Goal: Task Accomplishment & Management: Use online tool/utility

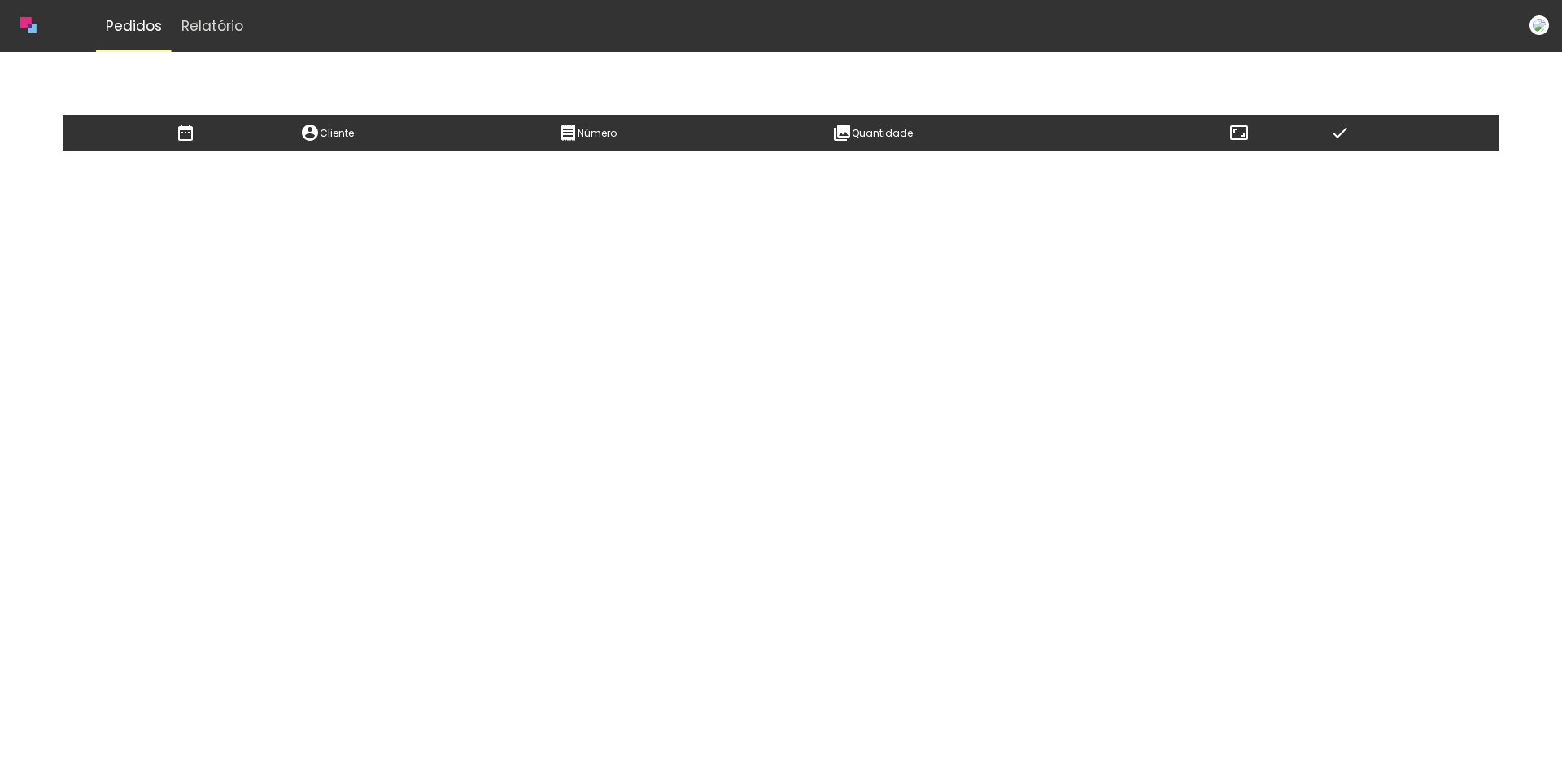
click at [0, 0] on slot "Relatório" at bounding box center [0, 0] width 0 height 0
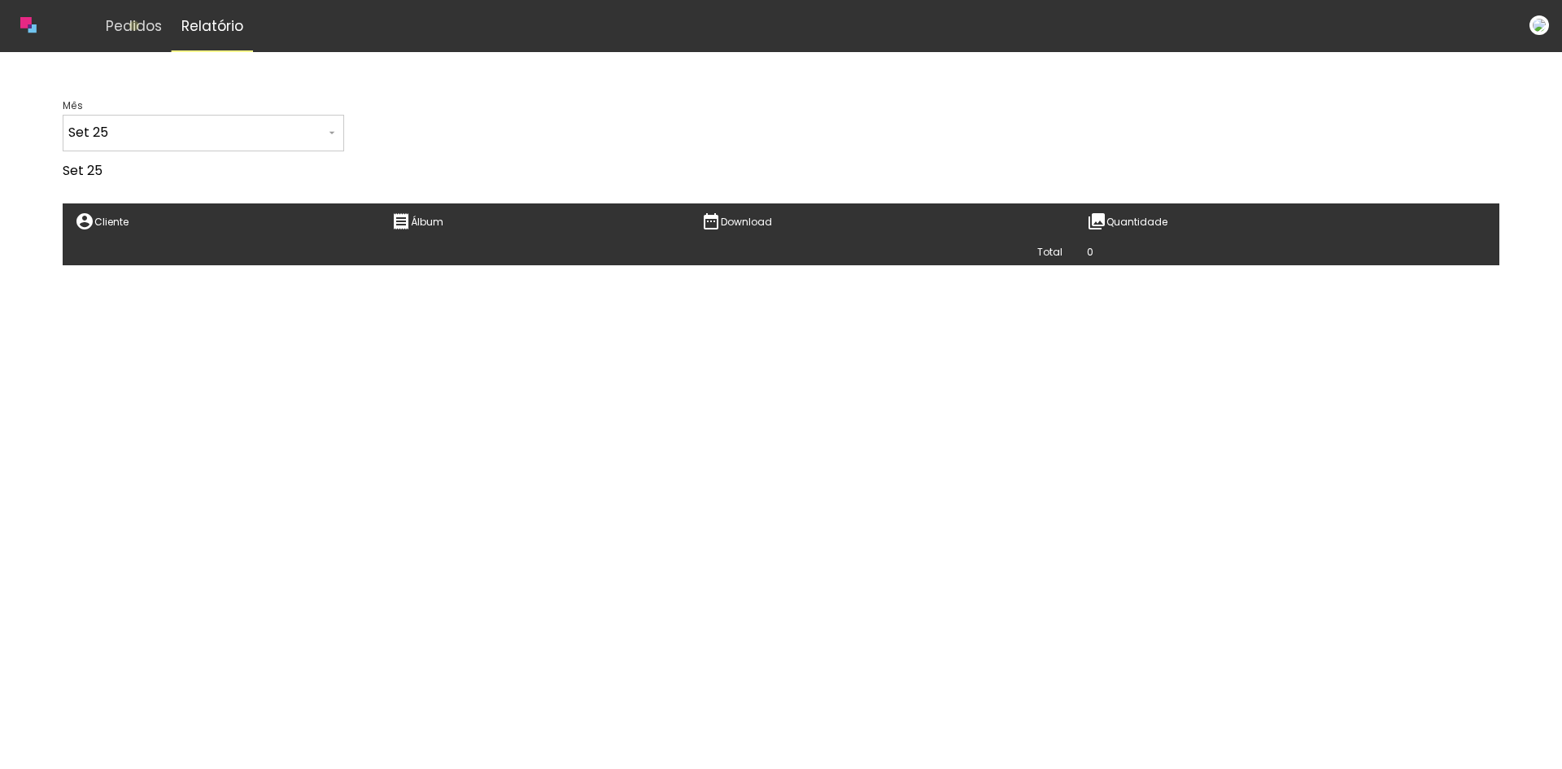
click at [0, 0] on slot "Pedidos" at bounding box center [0, 0] width 0 height 0
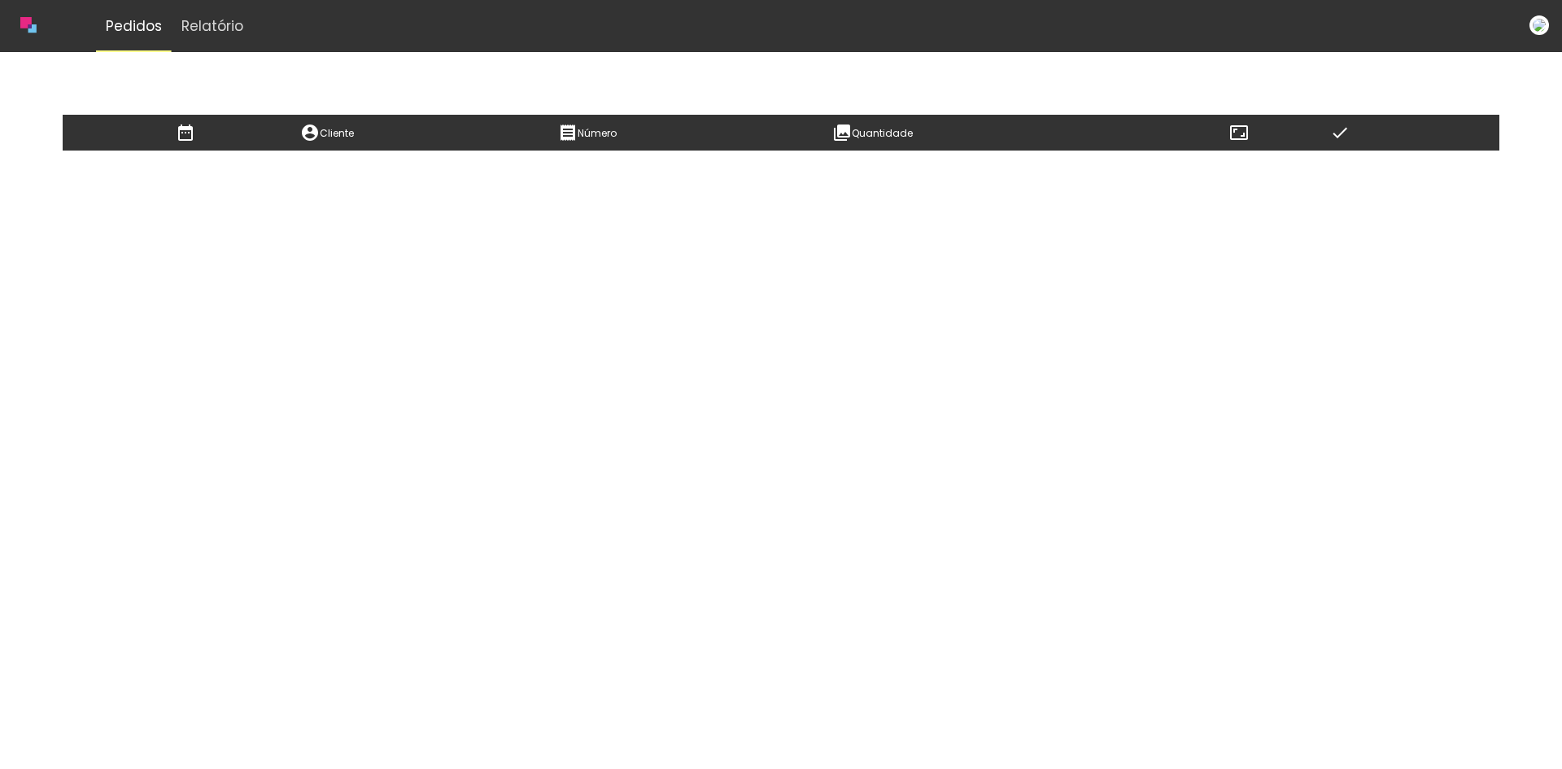
click at [1543, 26] on img at bounding box center [1539, 25] width 20 height 20
click at [21, 34] on div at bounding box center [28, 26] width 16 height 19
click at [23, 22] on icon at bounding box center [25, 22] width 11 height 11
click at [0, 0] on slot "Relatório" at bounding box center [0, 0] width 0 height 0
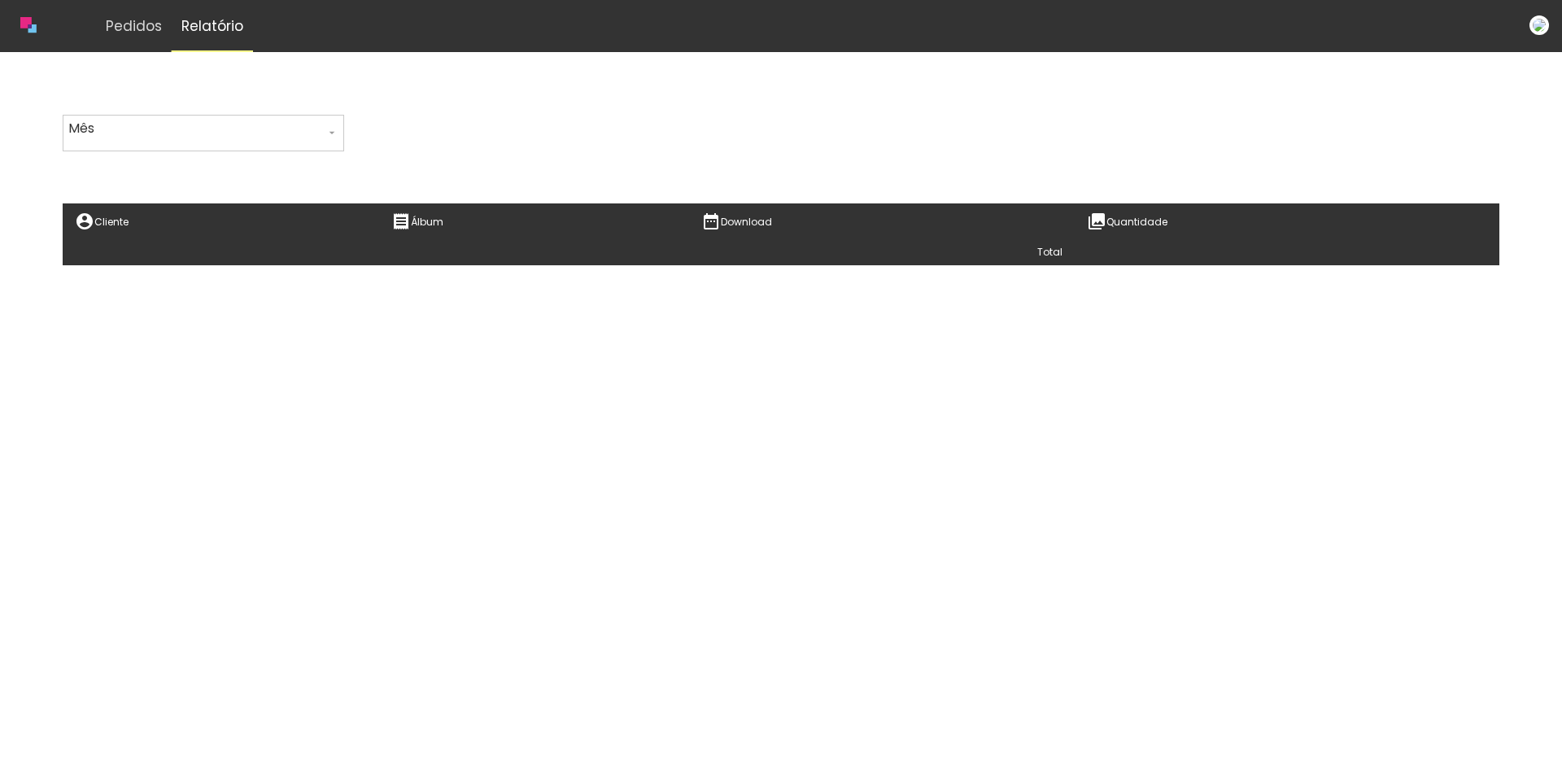
type input "Set 25"
click at [0, 0] on slot "Pedidos" at bounding box center [0, 0] width 0 height 0
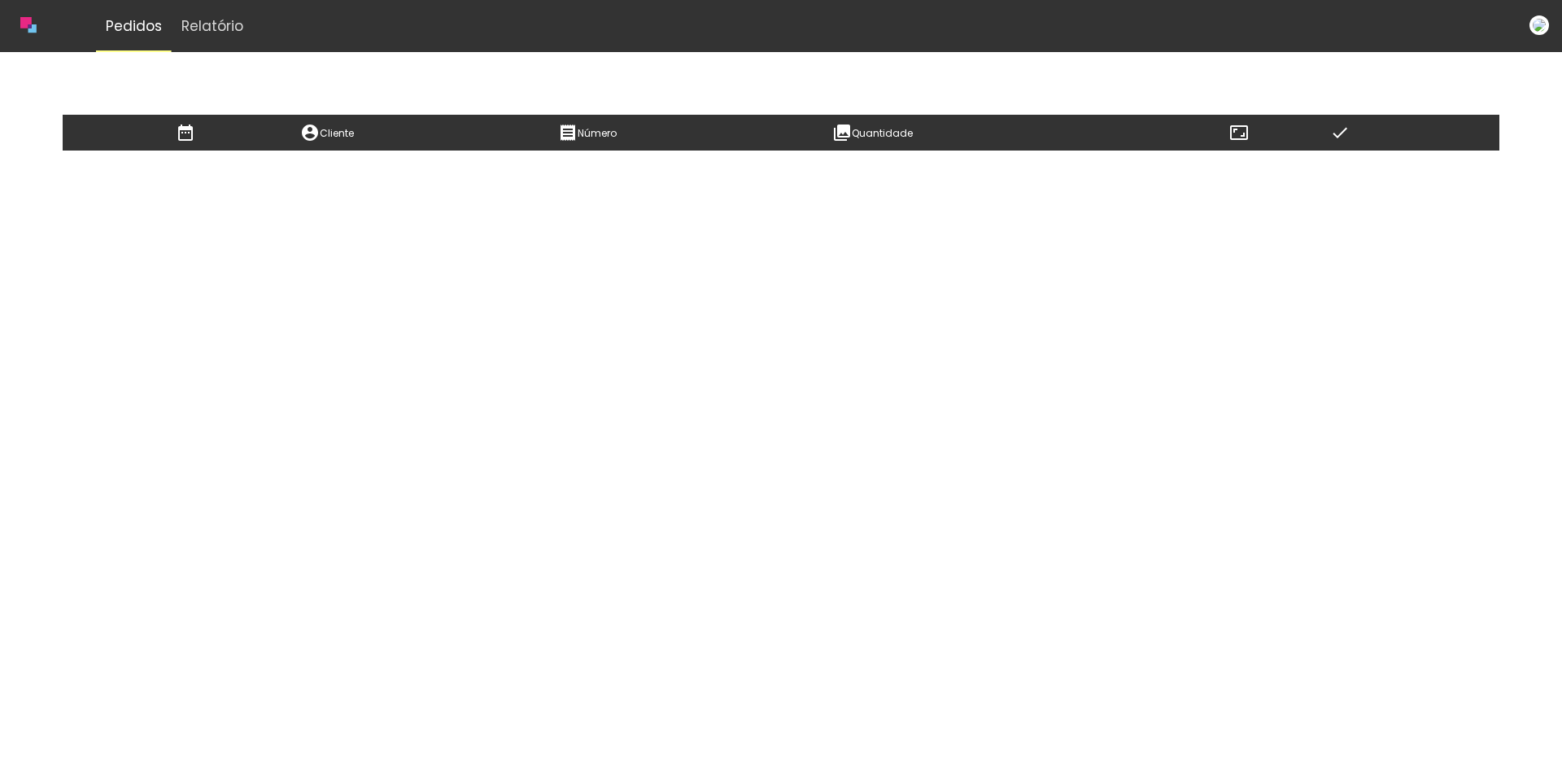
click at [272, 180] on quentale-office at bounding box center [781, 384] width 1562 height 769
click at [1541, 28] on img at bounding box center [1539, 25] width 20 height 20
click at [1536, 18] on img at bounding box center [1539, 25] width 20 height 20
click at [1535, 25] on img at bounding box center [1539, 25] width 20 height 20
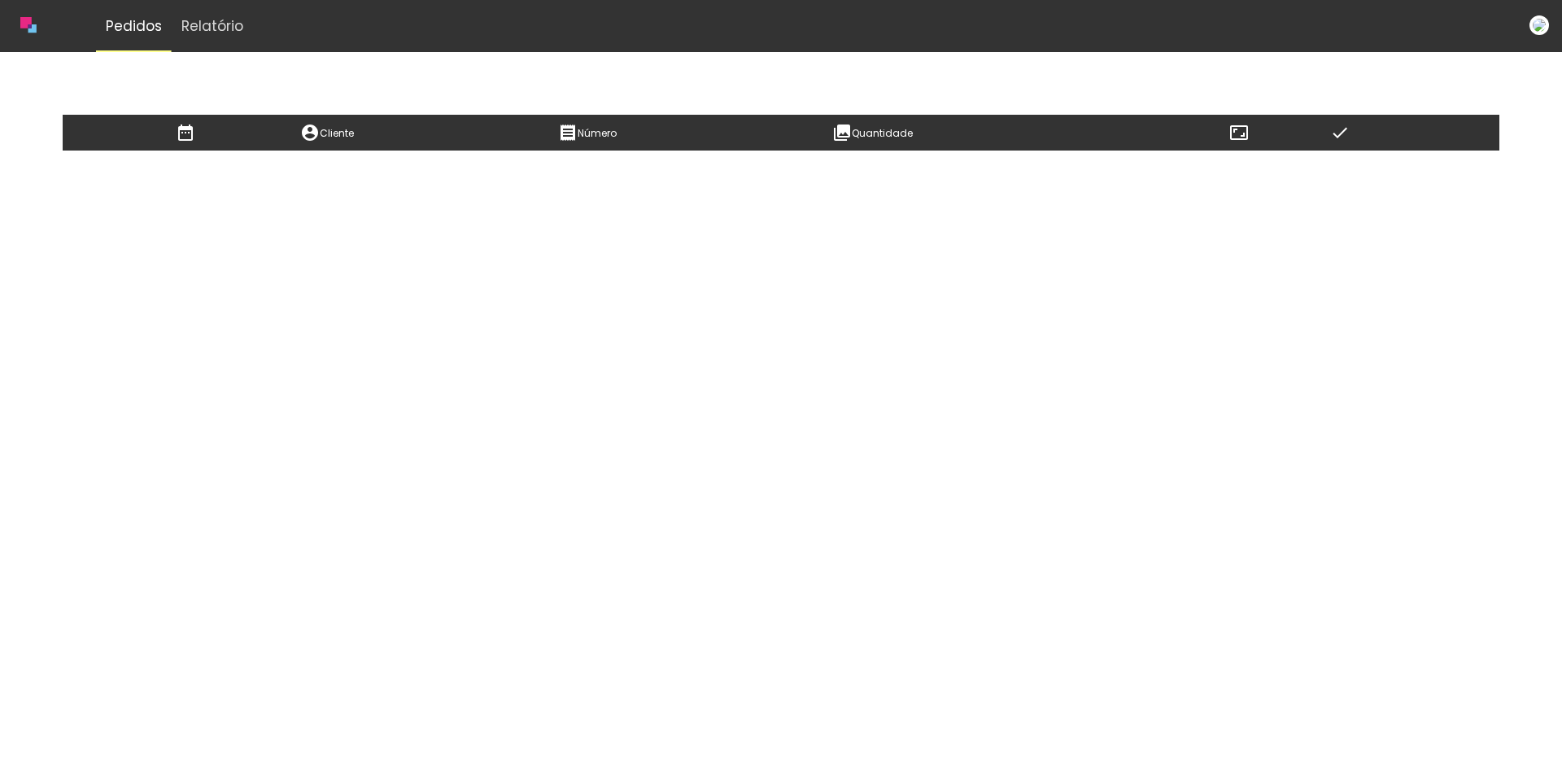
click at [1535, 25] on img at bounding box center [1539, 25] width 20 height 20
click at [1534, 25] on img at bounding box center [1539, 25] width 20 height 20
click at [33, 33] on icon at bounding box center [28, 25] width 16 height 16
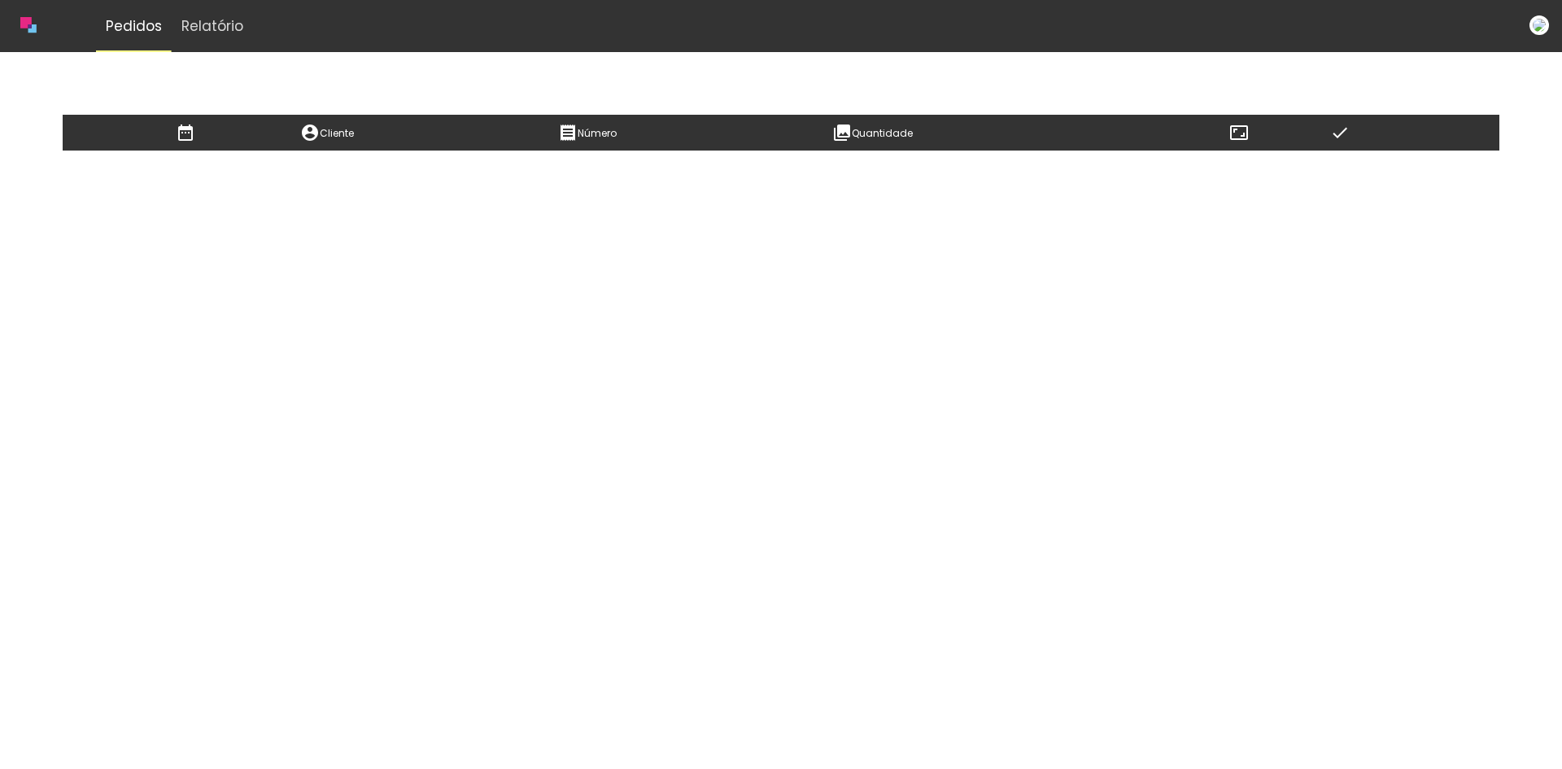
click at [0, 0] on slot "Relatório" at bounding box center [0, 0] width 0 height 0
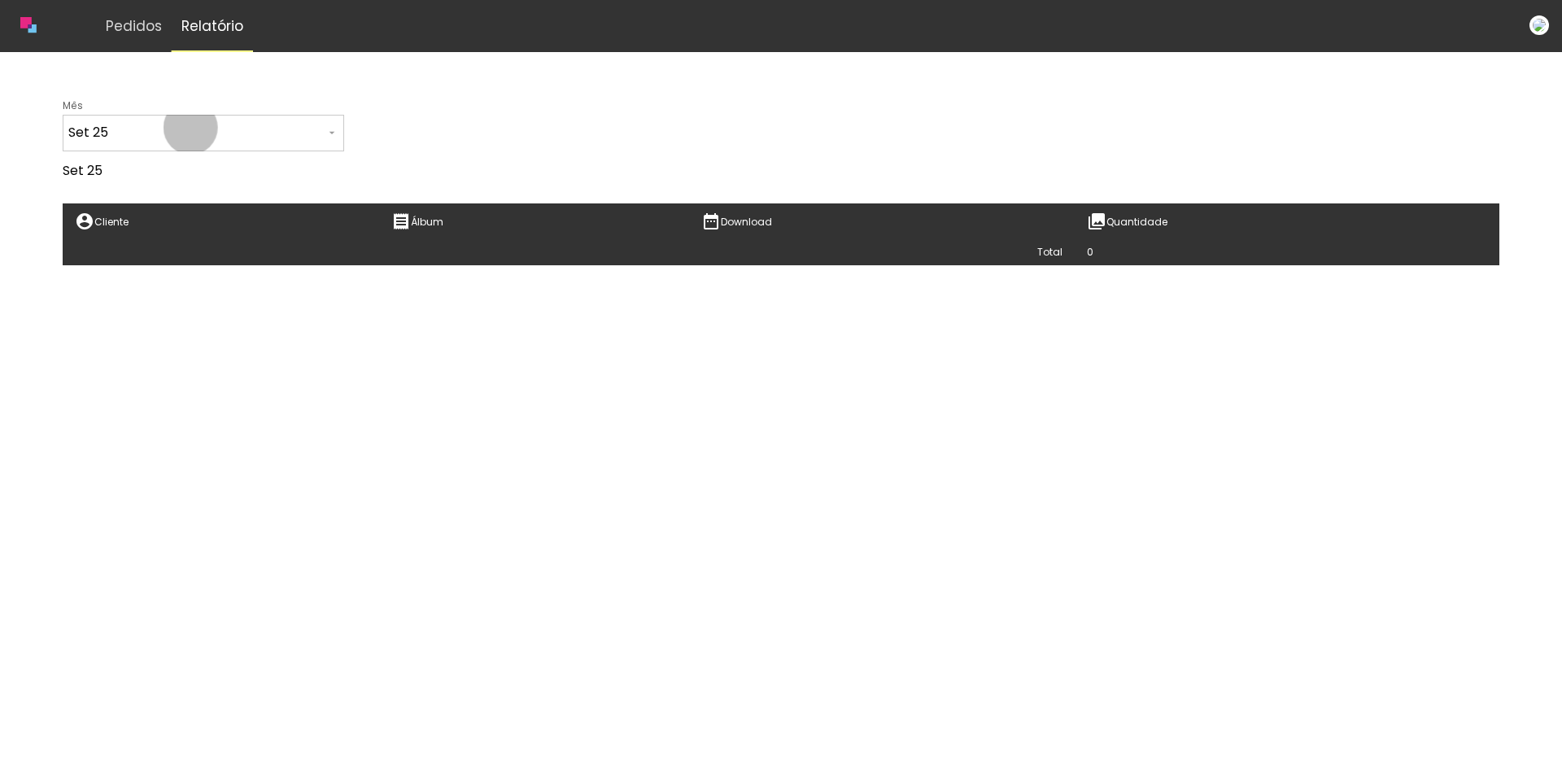
click at [190, 128] on input "Set 25" at bounding box center [196, 132] width 257 height 20
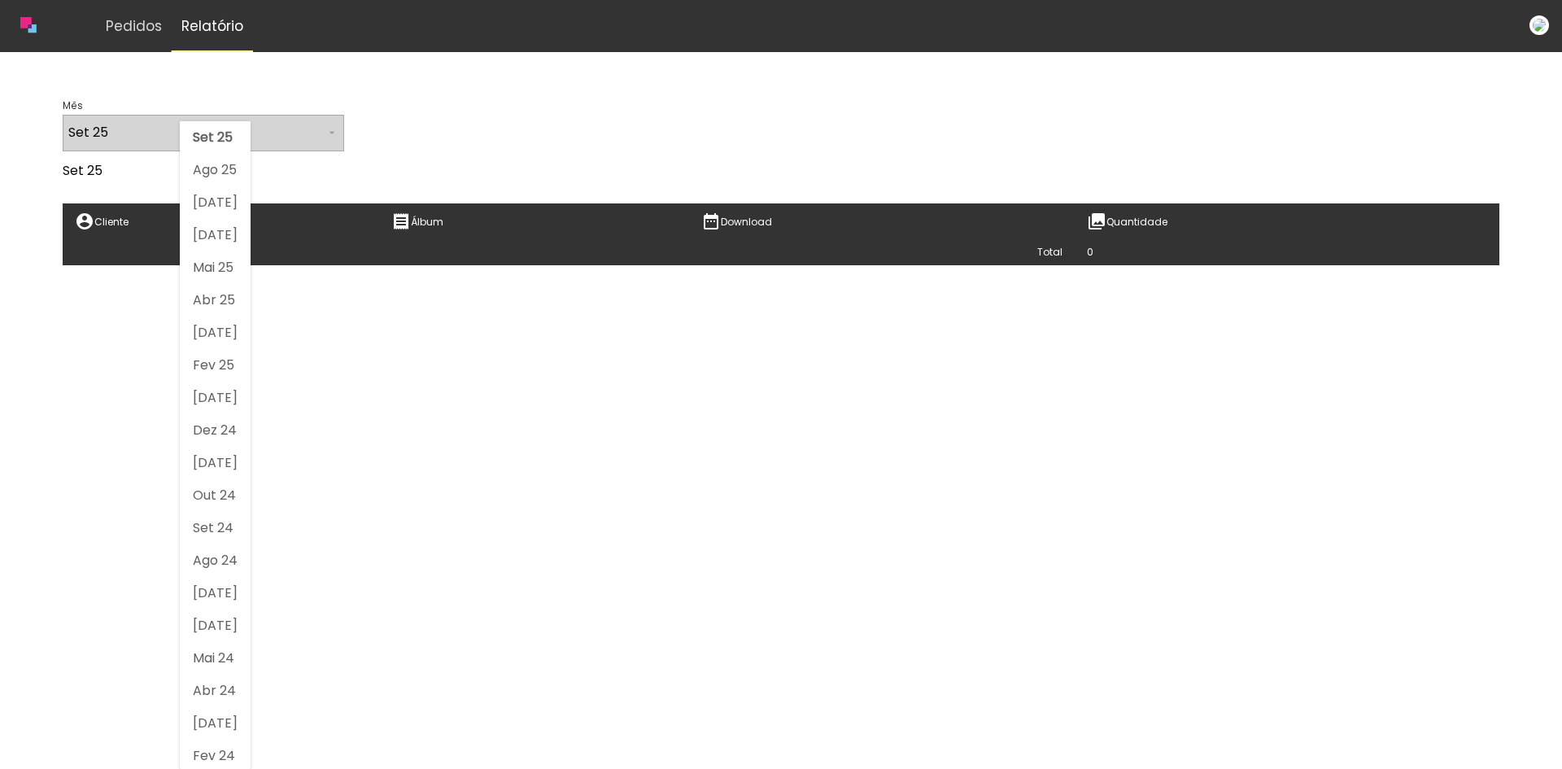
click at [190, 128] on div at bounding box center [215, 436] width 71 height 647
click at [142, 124] on input "Set 25" at bounding box center [196, 132] width 257 height 20
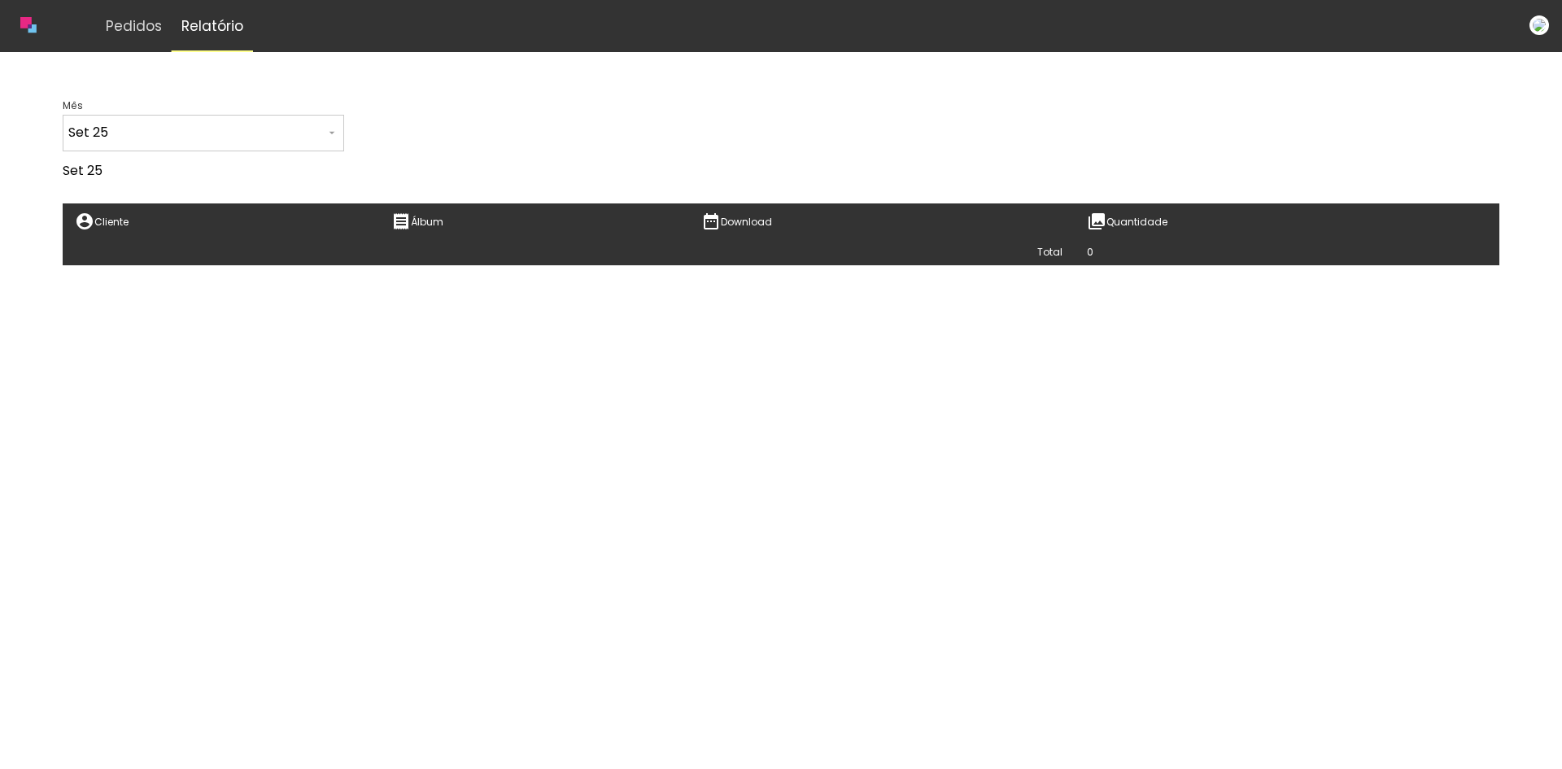
click at [399, 116] on bindery-report at bounding box center [781, 190] width 1437 height 150
click at [1532, 27] on img at bounding box center [1539, 25] width 20 height 20
click at [0, 0] on slot "Pedidos" at bounding box center [0, 0] width 0 height 0
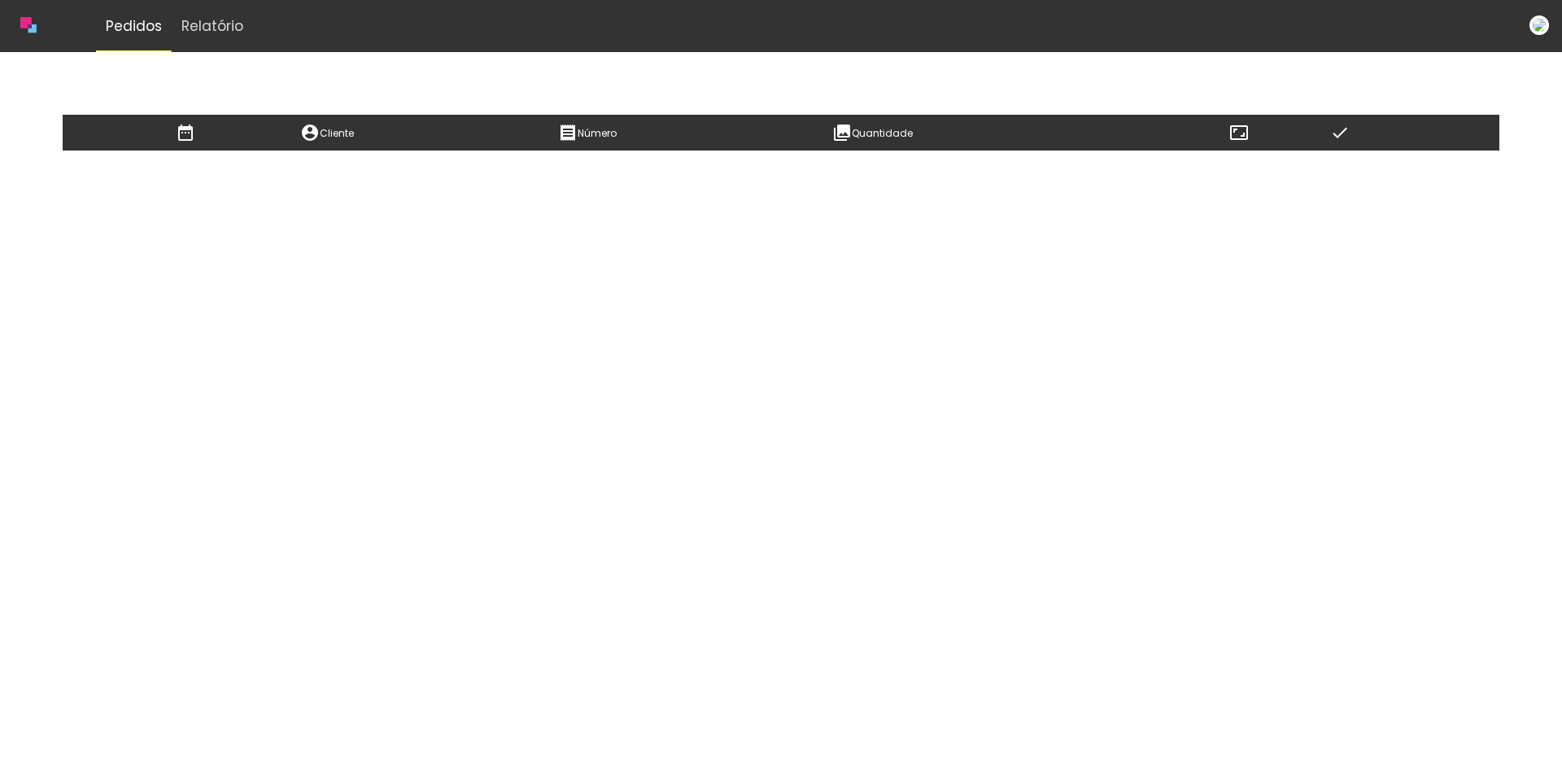
click at [37, 21] on quentale-logo at bounding box center [28, 26] width 31 height 46
click at [0, 0] on slot "Pedidos" at bounding box center [0, 0] width 0 height 0
click at [28, 28] on icon at bounding box center [32, 28] width 8 height 8
click at [0, 0] on slot "Relatório" at bounding box center [0, 0] width 0 height 0
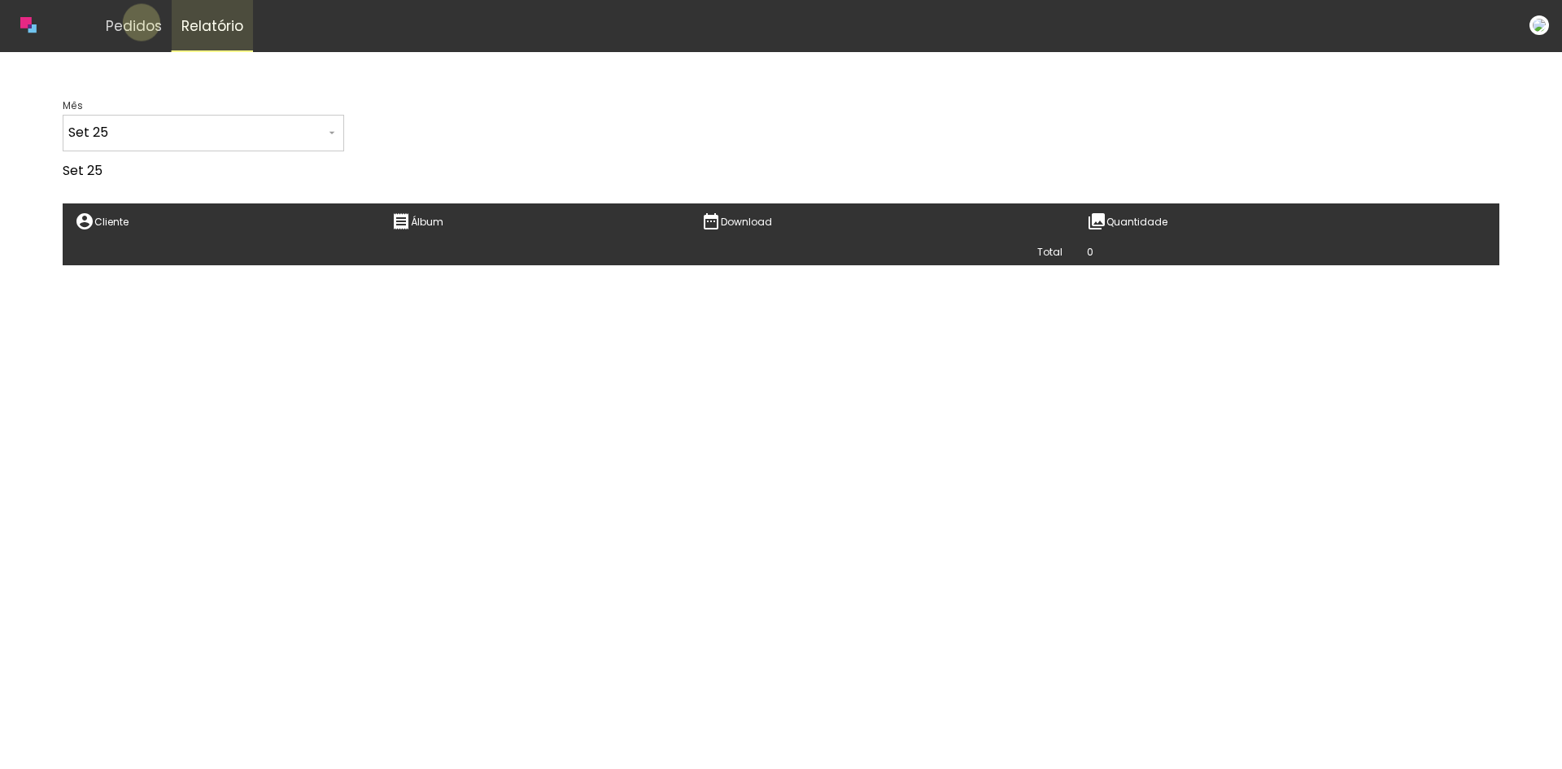
click at [0, 0] on slot "Pedidos" at bounding box center [0, 0] width 0 height 0
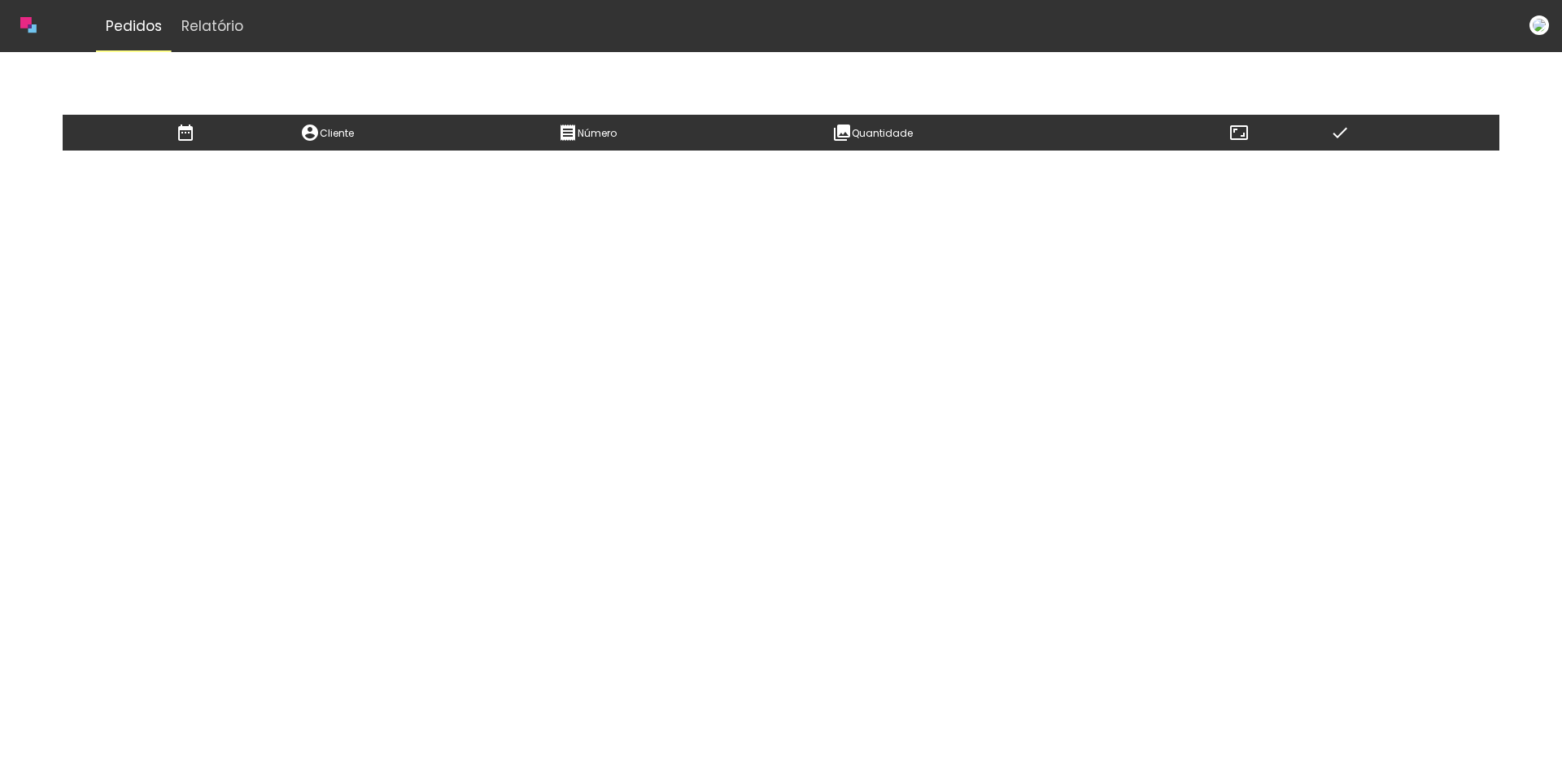
click at [1336, 133] on iron-icon at bounding box center [1339, 133] width 33 height 20
drag, startPoint x: 1549, startPoint y: 26, endPoint x: 1534, endPoint y: 32, distance: 15.7
click at [1546, 28] on div "Pedidos Relatório" at bounding box center [781, 26] width 1562 height 52
click at [1532, 32] on img at bounding box center [1539, 25] width 20 height 20
click at [1541, 20] on img at bounding box center [1539, 25] width 20 height 20
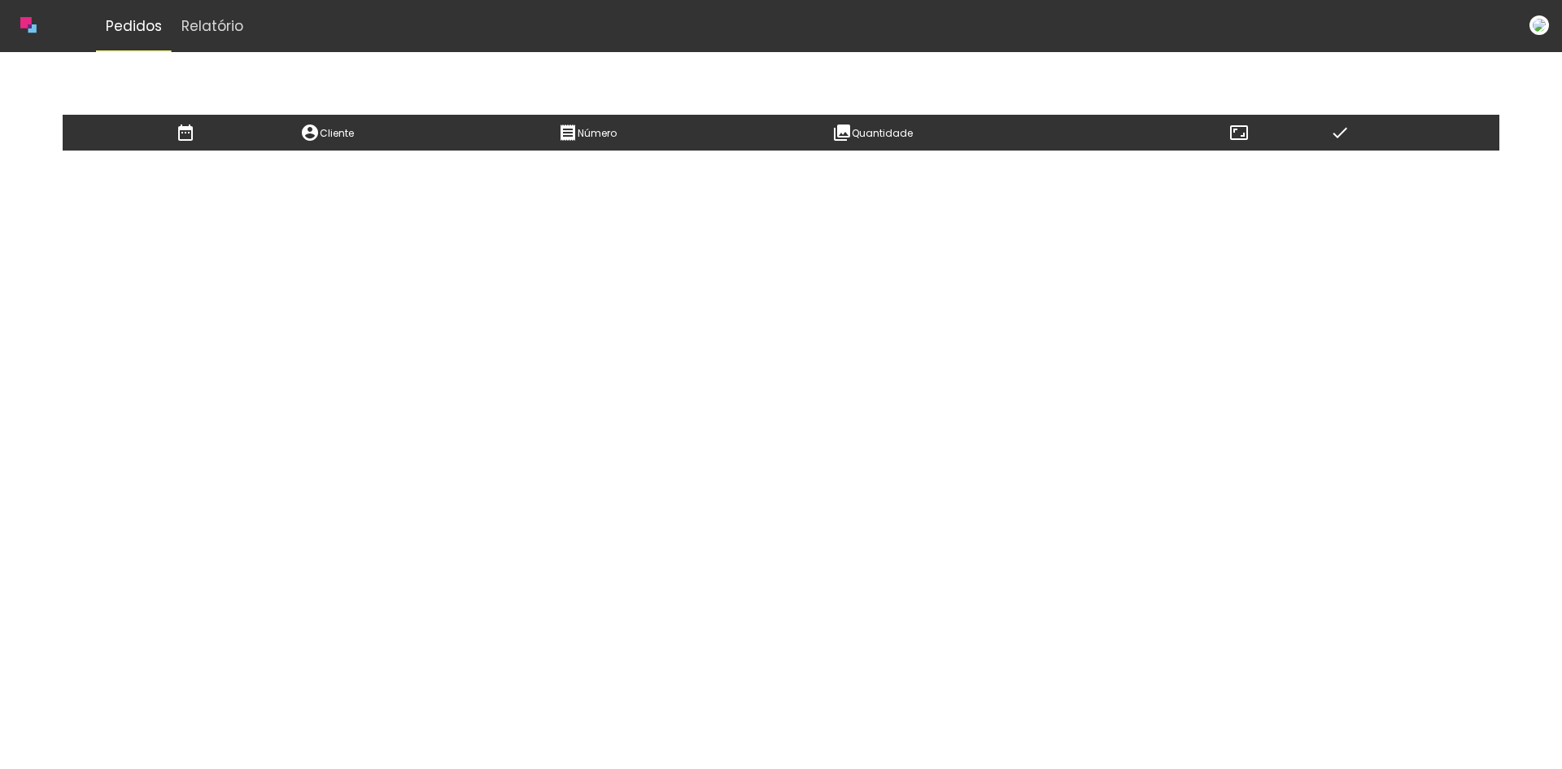
click at [1540, 21] on img at bounding box center [1539, 25] width 20 height 20
click at [1540, 22] on img at bounding box center [1539, 25] width 20 height 20
drag, startPoint x: 1540, startPoint y: 22, endPoint x: 1334, endPoint y: 2, distance: 206.8
click at [1533, 25] on img at bounding box center [1539, 25] width 20 height 20
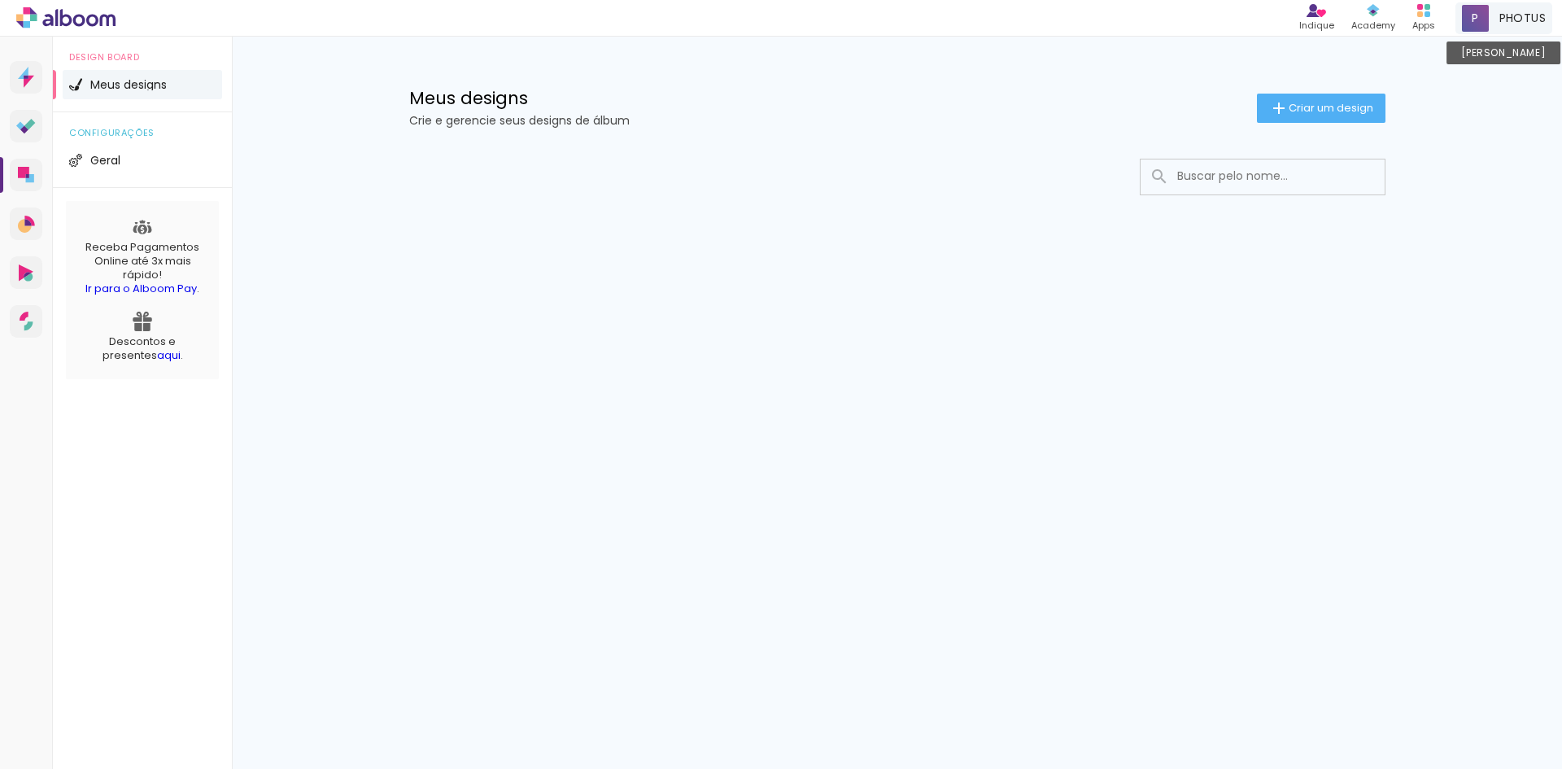
click at [1499, 24] on span "PHOTUS" at bounding box center [1522, 18] width 46 height 17
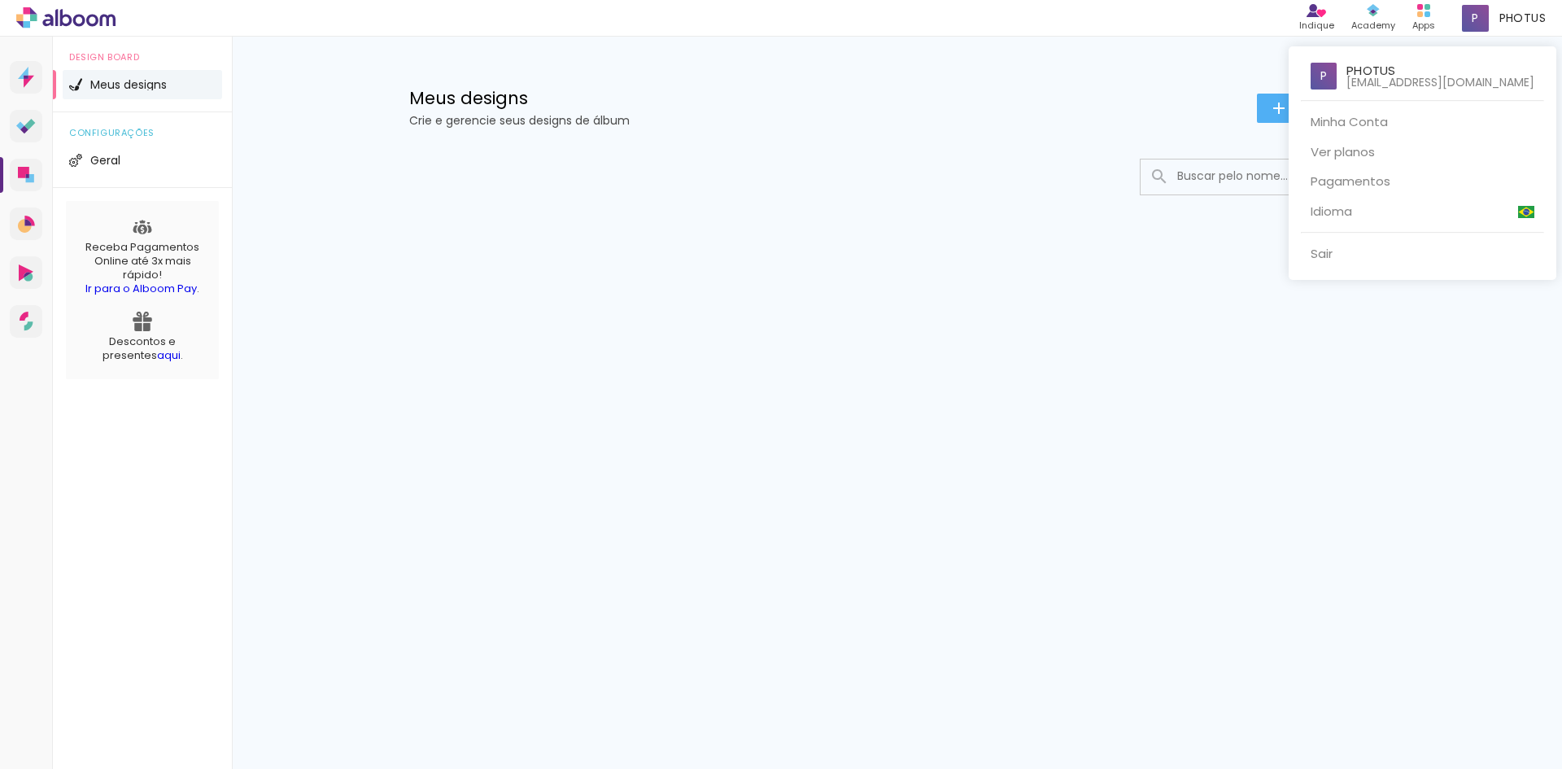
click at [1149, 296] on div at bounding box center [781, 384] width 1562 height 769
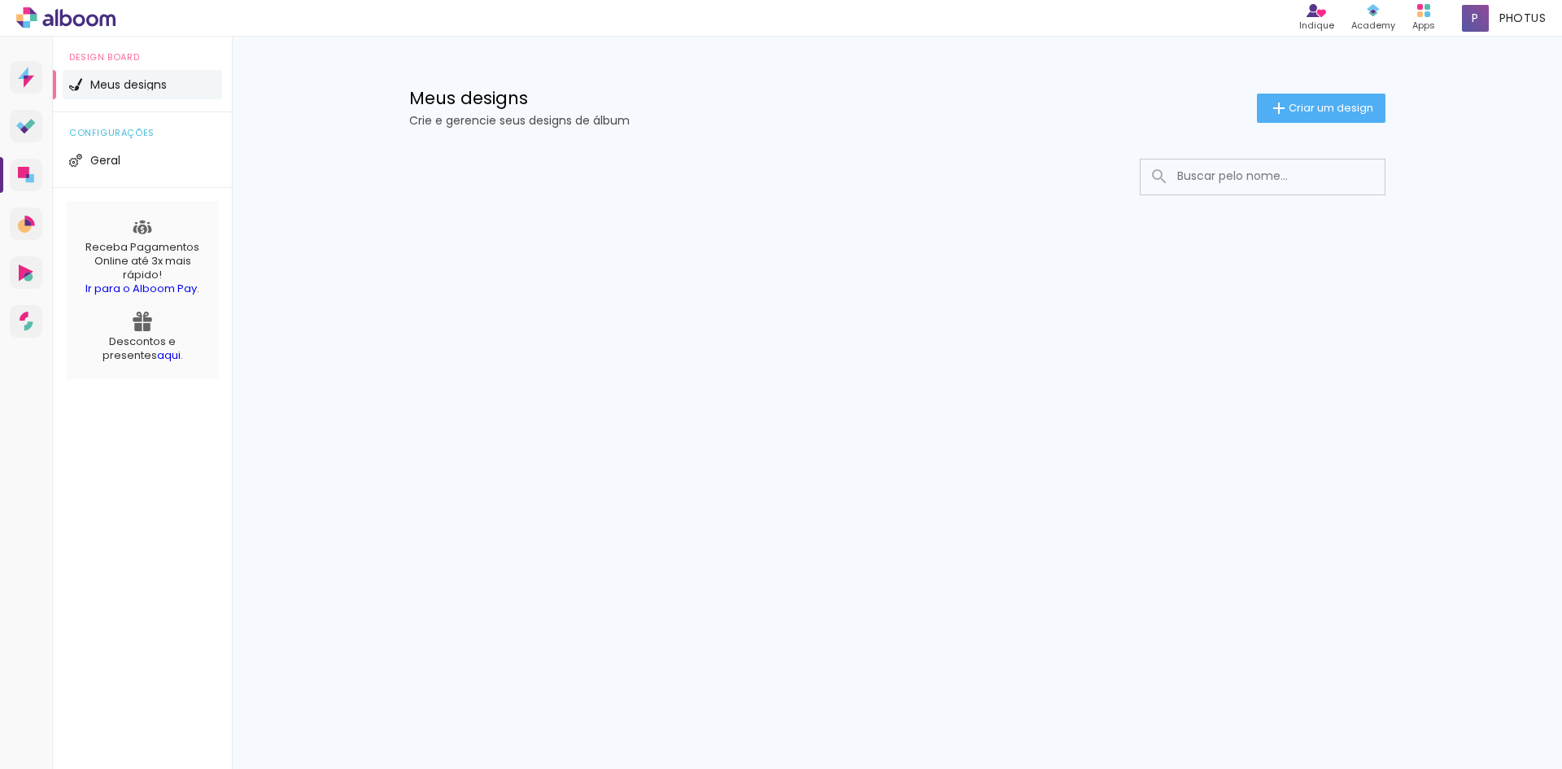
click at [62, 17] on icon at bounding box center [66, 17] width 12 height 17
click at [1306, 111] on span "Criar um design" at bounding box center [1330, 107] width 85 height 11
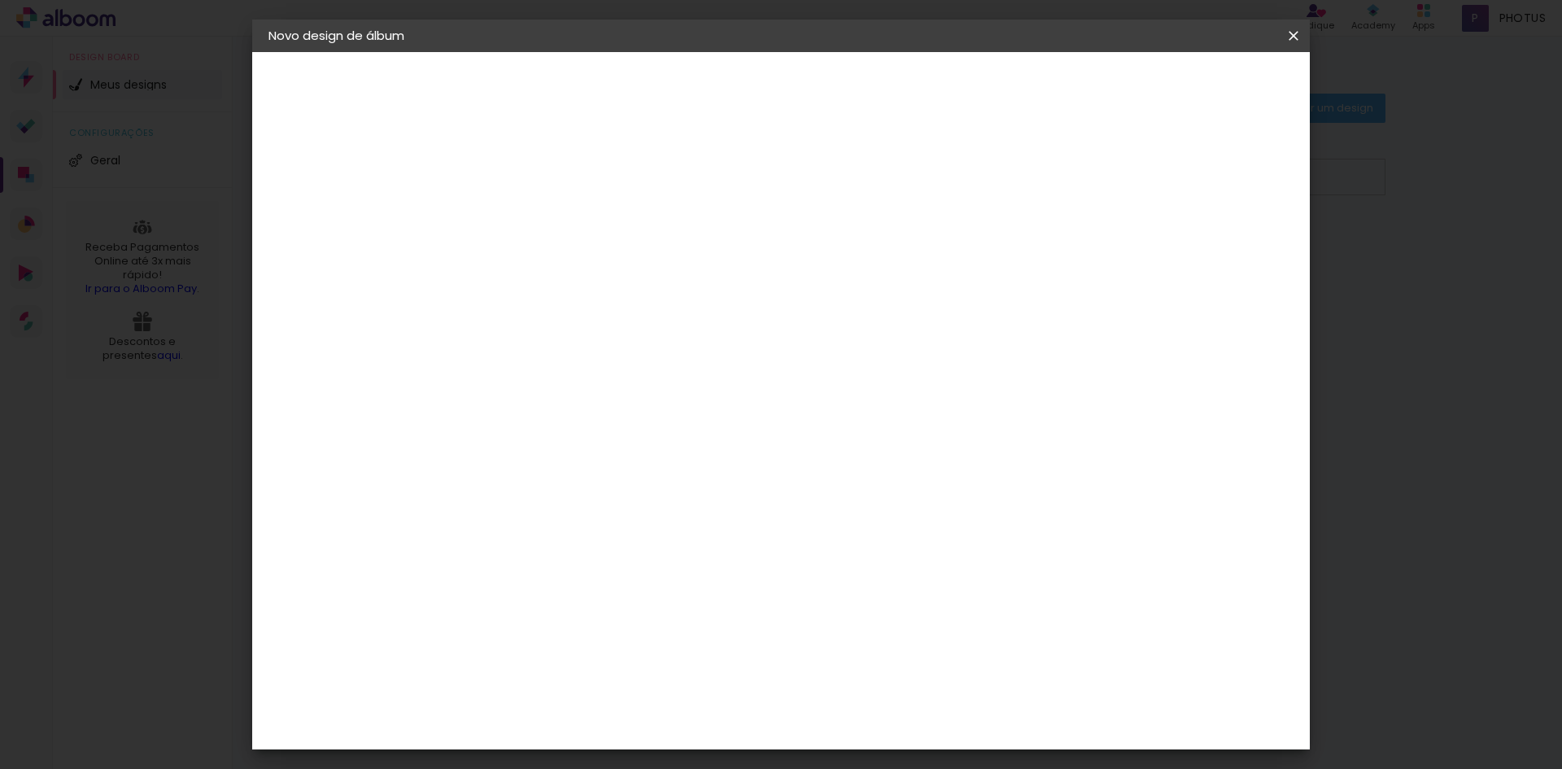
click at [534, 216] on input at bounding box center [534, 218] width 0 height 25
drag, startPoint x: 779, startPoint y: 225, endPoint x: 695, endPoint y: 222, distance: 84.6
click at [581, 222] on div at bounding box center [534, 219] width 93 height 123
type input "teste"
type paper-input "teste"
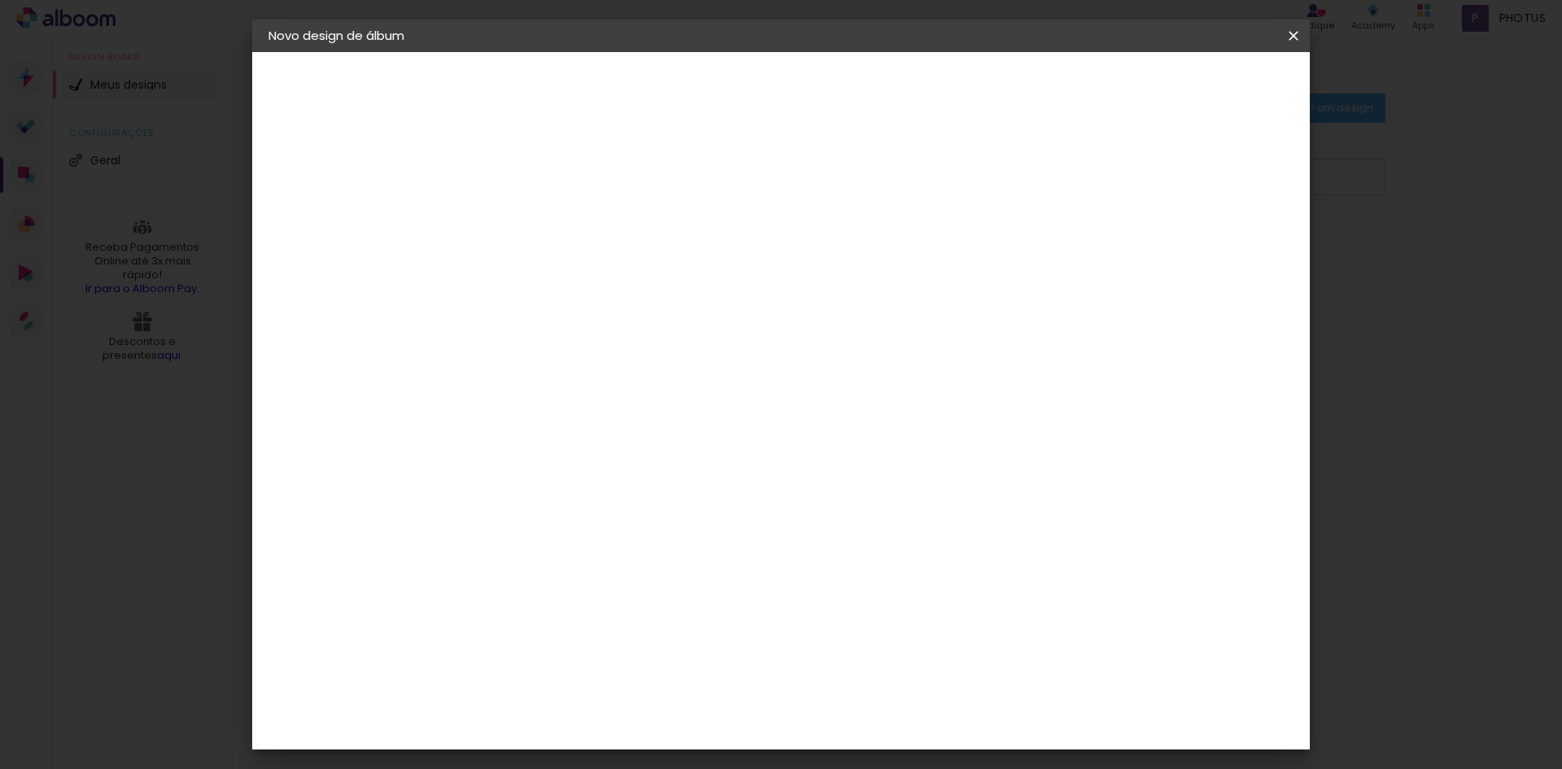
click at [0, 0] on slot "Avançar" at bounding box center [0, 0] width 0 height 0
click at [644, 345] on span "20 × 25" at bounding box center [607, 356] width 76 height 33
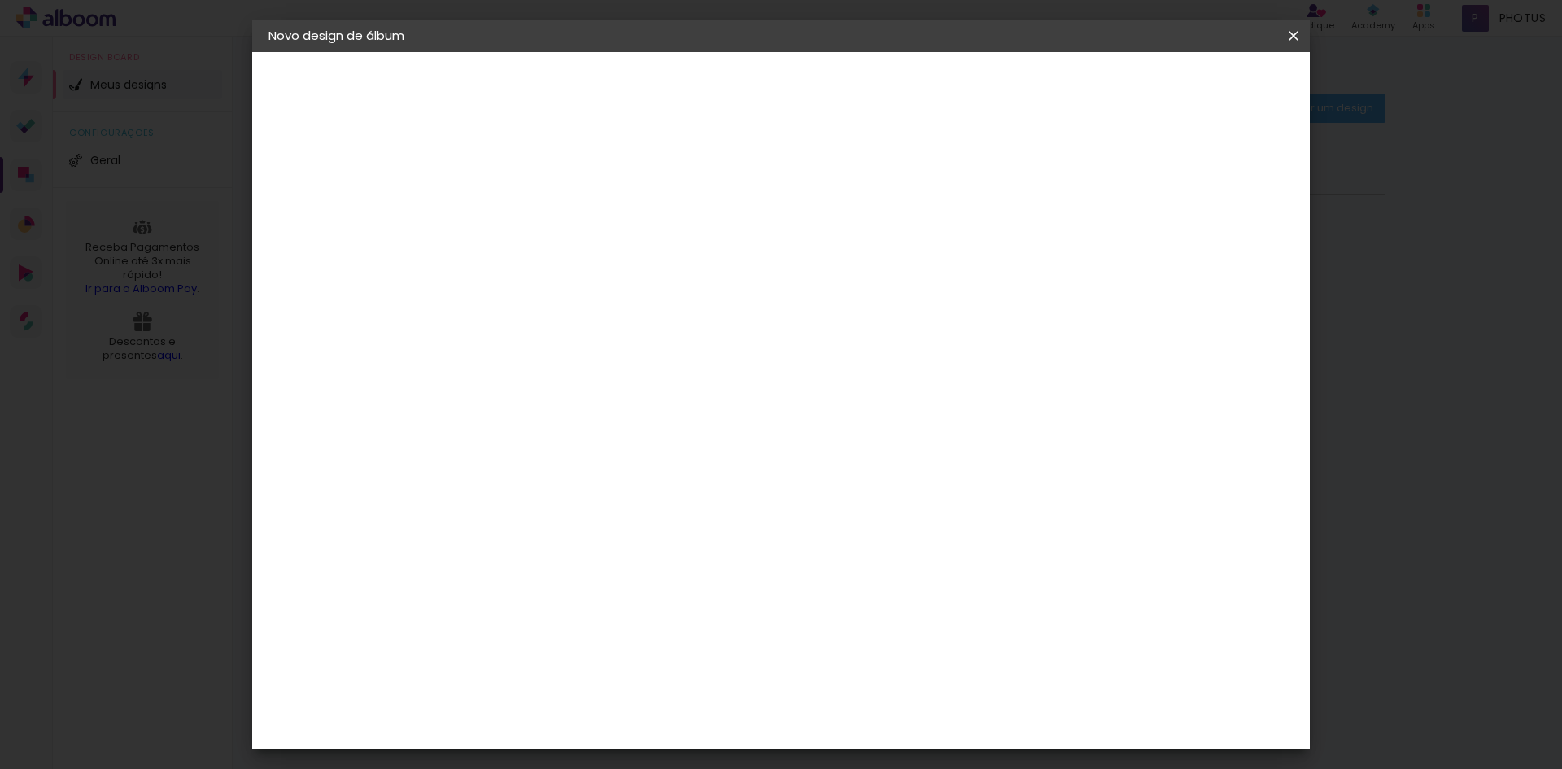
click at [800, 74] on paper-button "Avançar" at bounding box center [760, 86] width 80 height 28
click at [1288, 30] on iron-icon at bounding box center [1294, 36] width 20 height 16
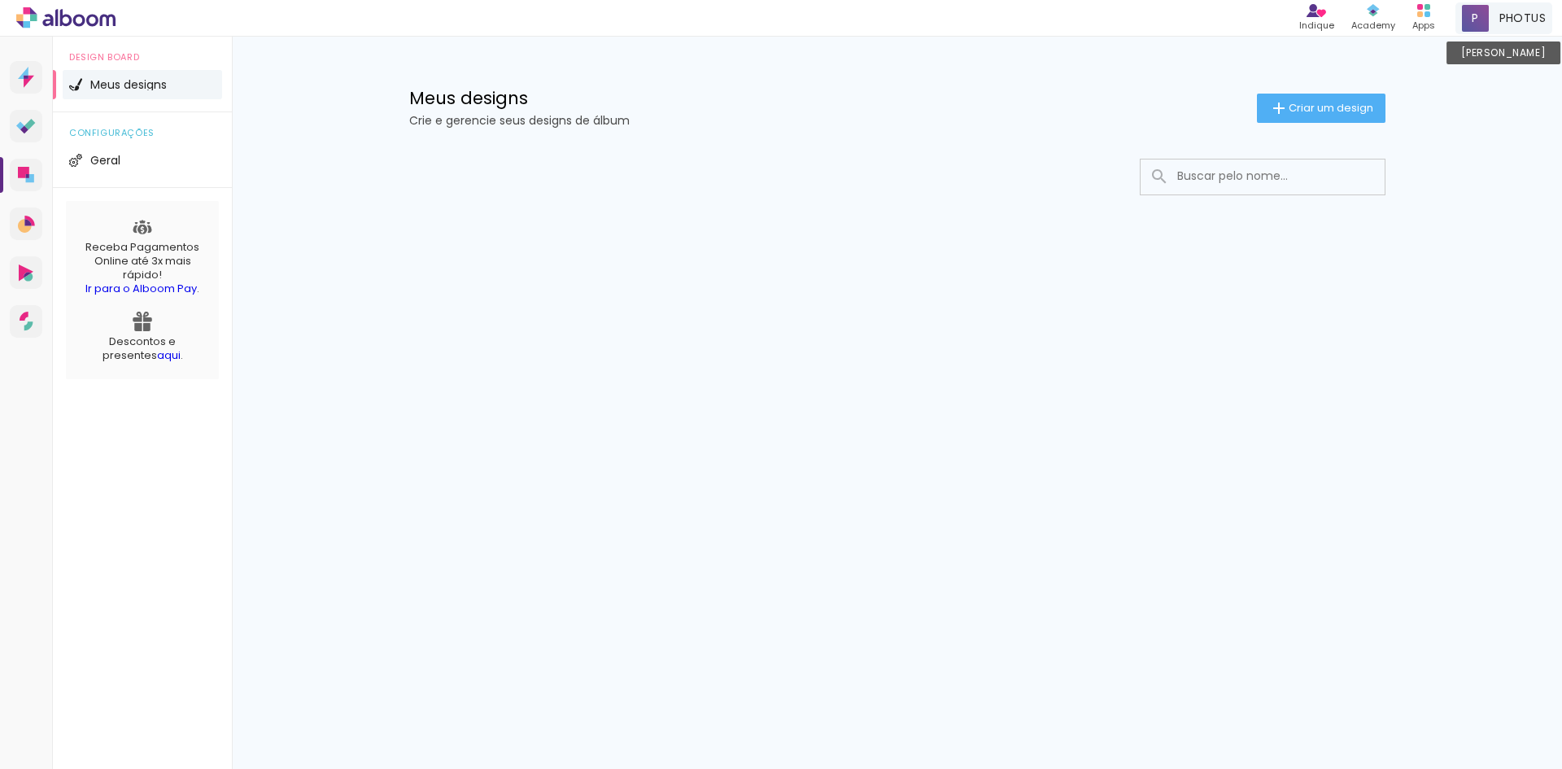
click at [1503, 16] on span "PHOTUS" at bounding box center [1522, 18] width 46 height 17
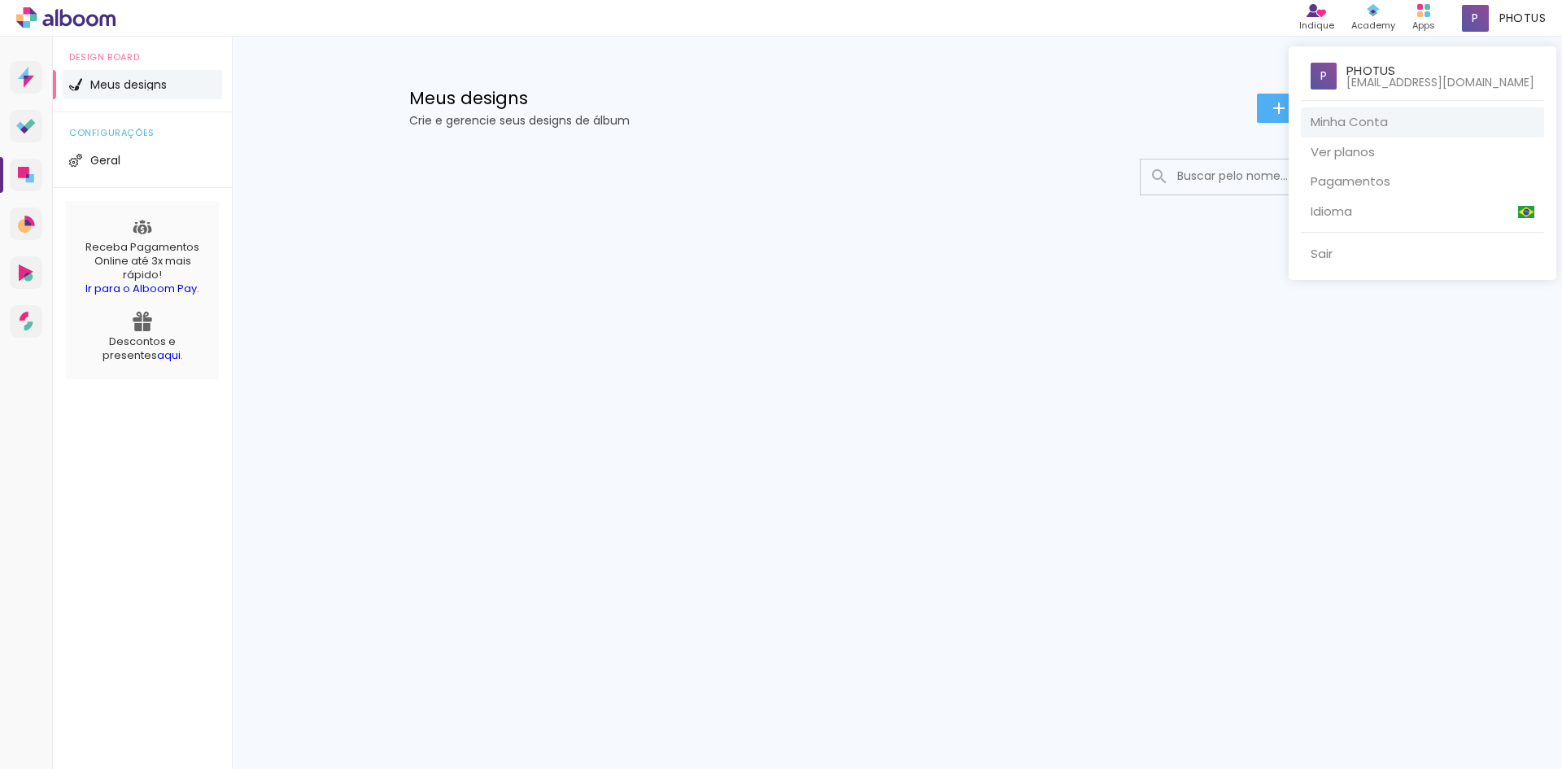
click at [1309, 119] on link "Minha Conta" at bounding box center [1422, 122] width 243 height 30
click at [1159, 266] on div at bounding box center [781, 384] width 1562 height 769
